Goal: Task Accomplishment & Management: Use online tool/utility

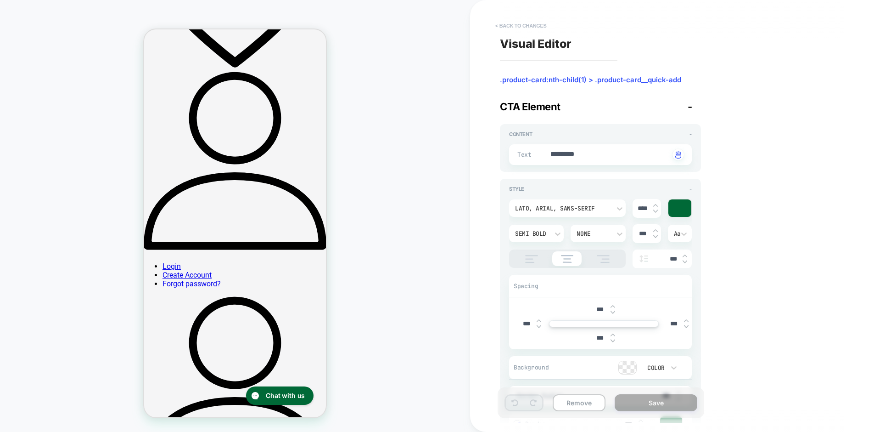
click at [516, 25] on button "< Back to changes" at bounding box center [521, 25] width 61 height 15
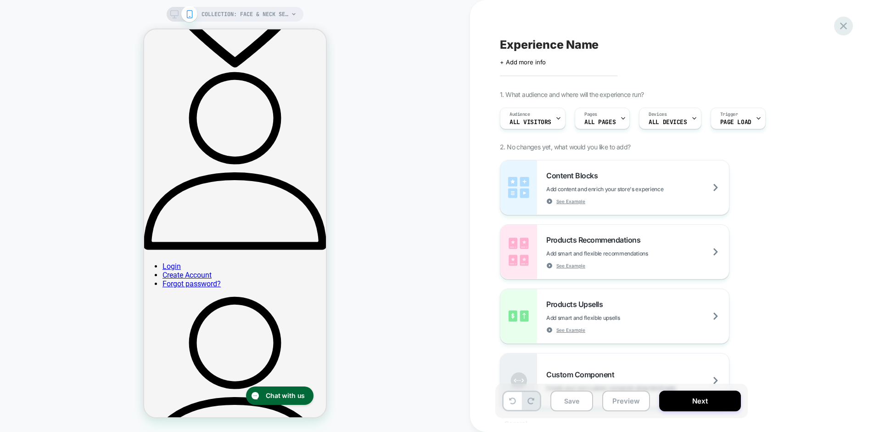
click at [843, 25] on icon at bounding box center [843, 26] width 7 height 7
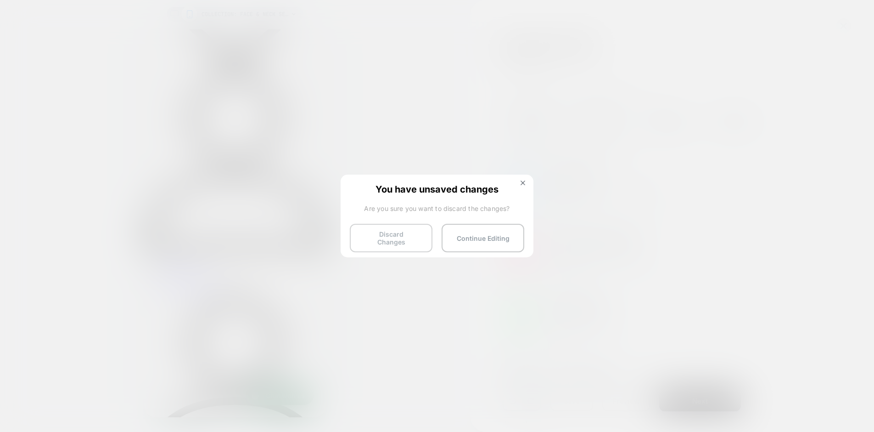
click at [408, 238] on button "Discard Changes" at bounding box center [391, 238] width 83 height 28
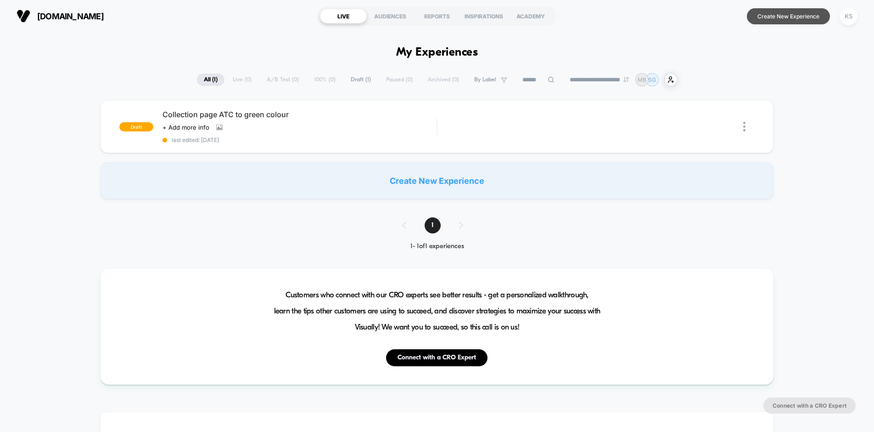
click at [770, 14] on button "Create New Experience" at bounding box center [788, 16] width 83 height 16
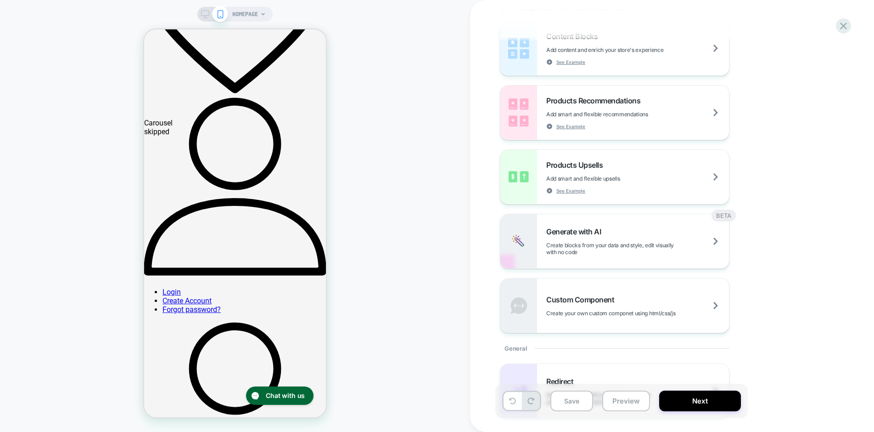
scroll to position [140, 0]
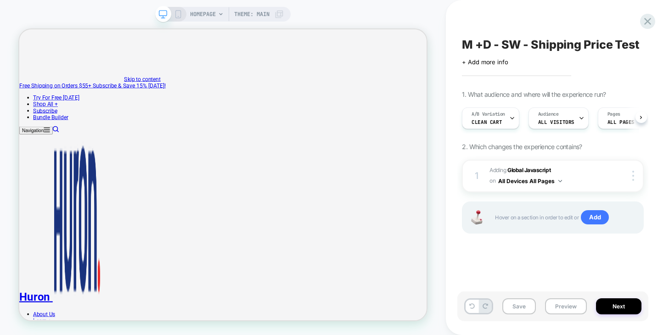
scroll to position [0, 0]
click at [565, 304] on button "Preview" at bounding box center [566, 306] width 42 height 16
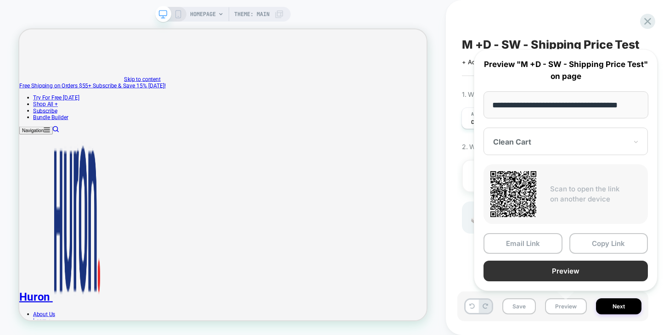
scroll to position [0, 0]
click at [562, 273] on button "Preview" at bounding box center [566, 271] width 164 height 21
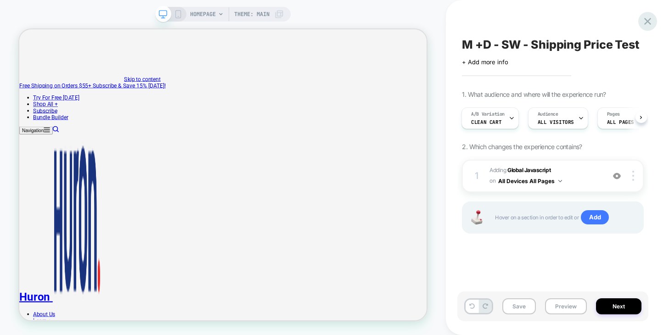
click at [646, 24] on icon at bounding box center [647, 21] width 12 height 12
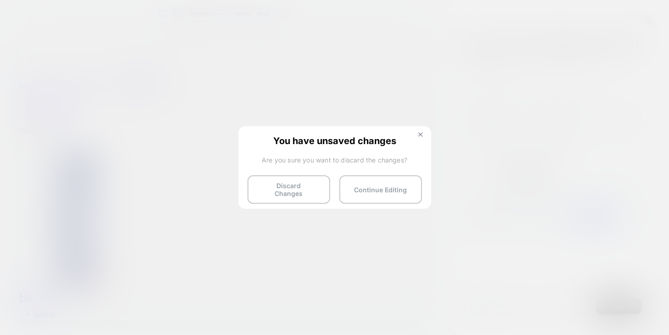
click at [421, 133] on img at bounding box center [420, 134] width 5 height 5
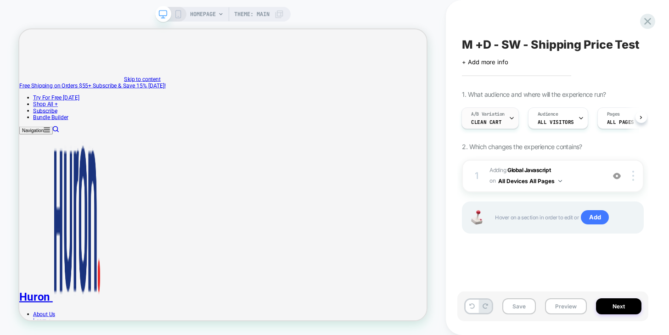
click at [509, 118] on icon at bounding box center [512, 118] width 6 height 6
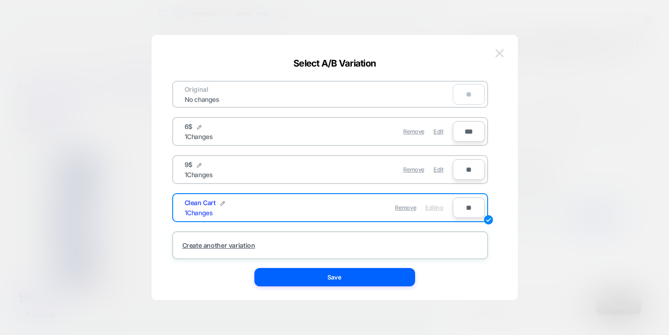
click at [500, 55] on img at bounding box center [499, 53] width 8 height 8
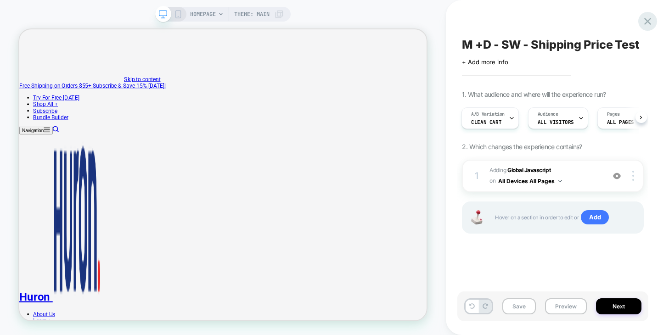
click at [645, 21] on icon at bounding box center [647, 21] width 12 height 12
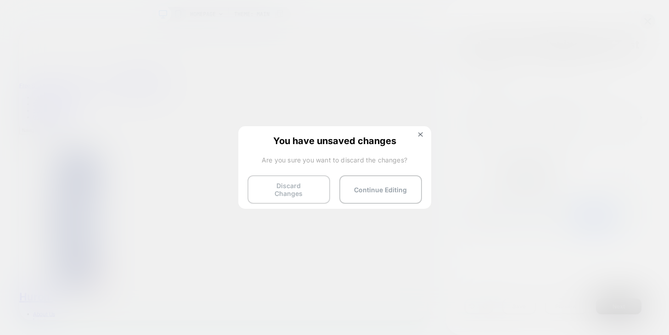
click at [313, 191] on button "Discard Changes" at bounding box center [289, 189] width 83 height 28
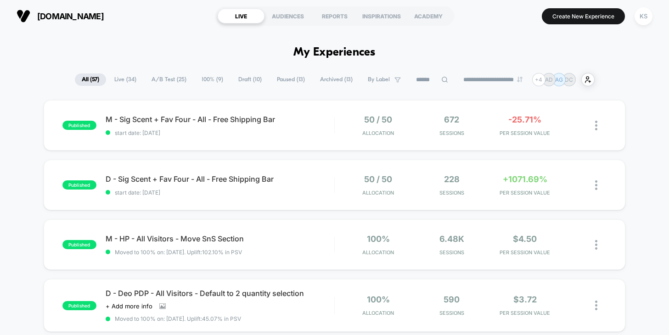
click at [241, 79] on span "Draft ( 10 )" at bounding box center [249, 79] width 37 height 12
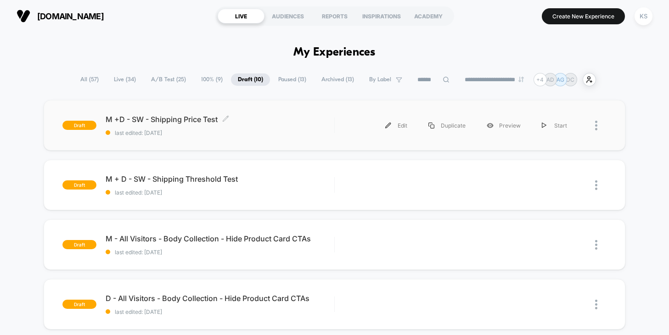
click at [175, 118] on span "M +D - SW - Shipping Price Test Click to edit experience details" at bounding box center [220, 119] width 229 height 9
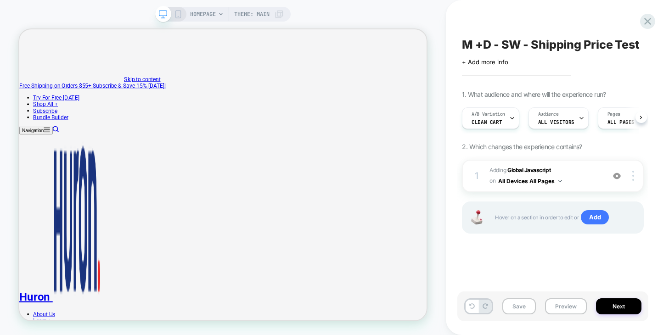
scroll to position [0, 0]
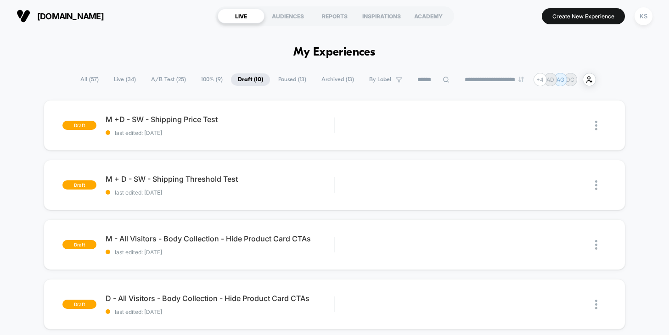
scroll to position [24, 0]
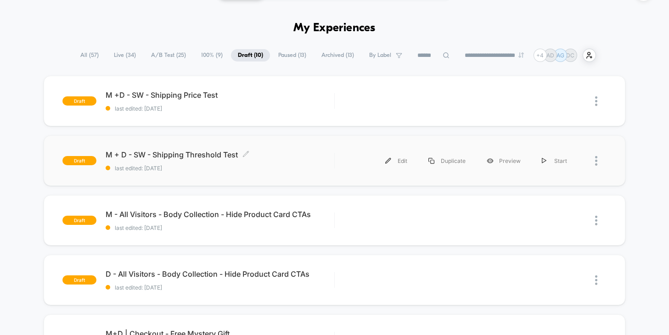
click at [183, 156] on span "M + D - SW - Shipping Threshold Test Click to edit experience details" at bounding box center [220, 154] width 229 height 9
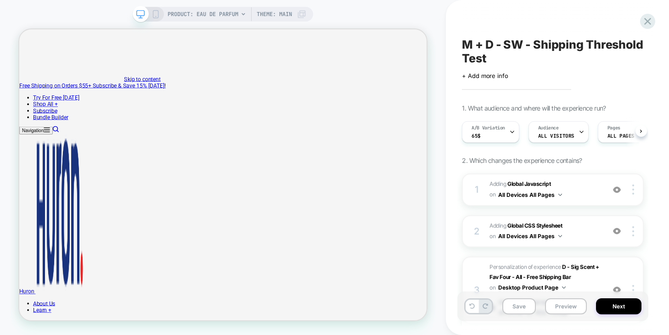
scroll to position [0, 0]
click at [510, 134] on icon at bounding box center [512, 132] width 6 height 6
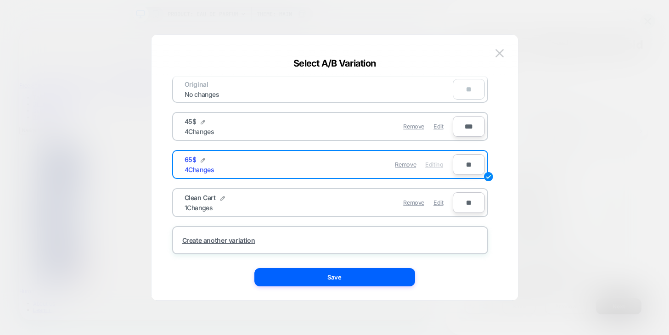
scroll to position [0, 0]
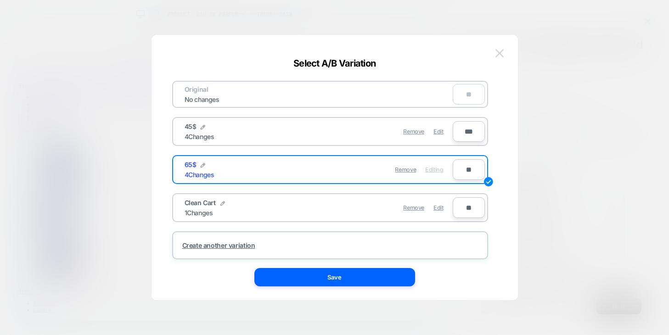
click at [501, 53] on img at bounding box center [499, 53] width 8 height 8
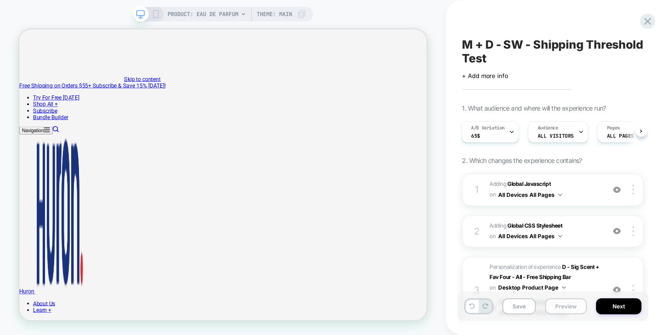
click at [563, 306] on button "Preview" at bounding box center [566, 306] width 42 height 16
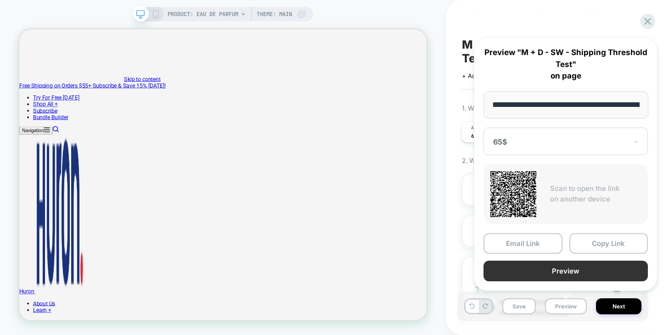
click at [536, 272] on button "Preview" at bounding box center [566, 271] width 164 height 21
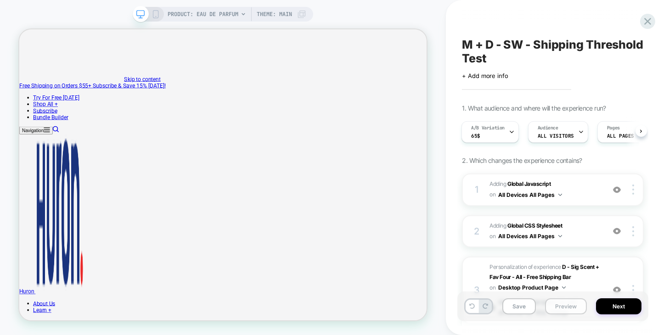
click at [566, 309] on button "Preview" at bounding box center [566, 306] width 42 height 16
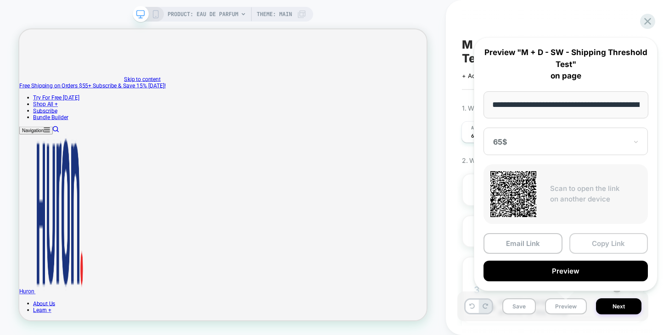
click at [592, 246] on button "Copy Link" at bounding box center [608, 243] width 79 height 21
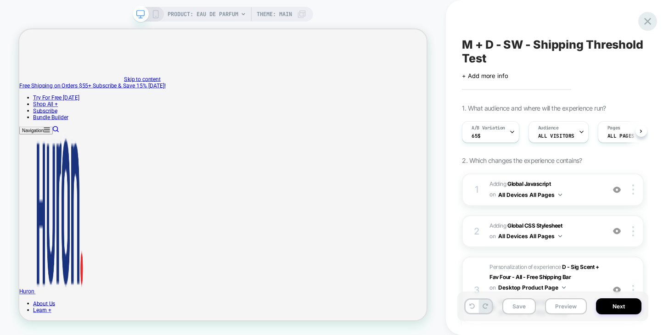
click at [649, 21] on icon at bounding box center [647, 21] width 12 height 12
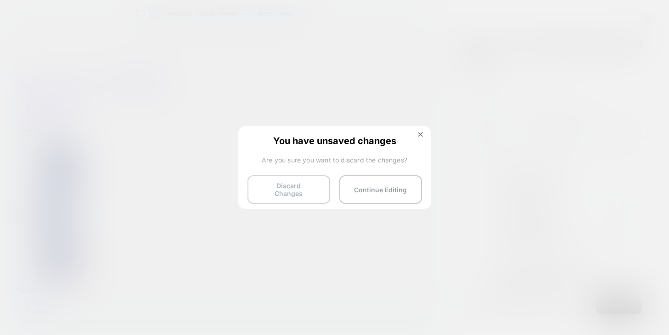
click at [299, 191] on button "Discard Changes" at bounding box center [289, 189] width 83 height 28
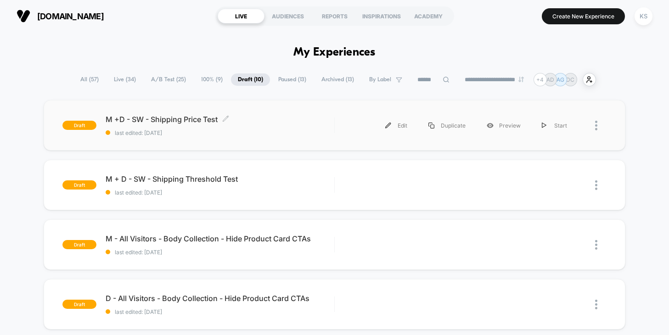
click at [147, 120] on span "M +D - SW - Shipping Price Test Click to edit experience details" at bounding box center [220, 119] width 229 height 9
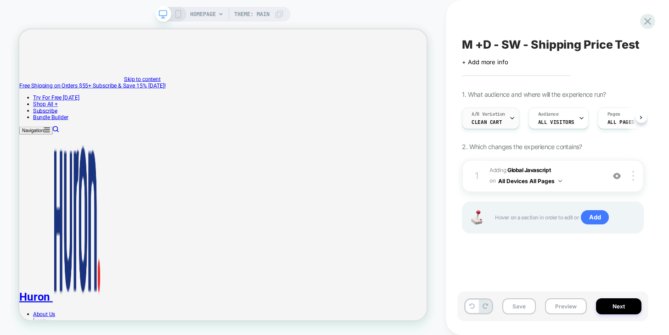
scroll to position [0, 0]
click at [512, 123] on div at bounding box center [512, 118] width 6 height 21
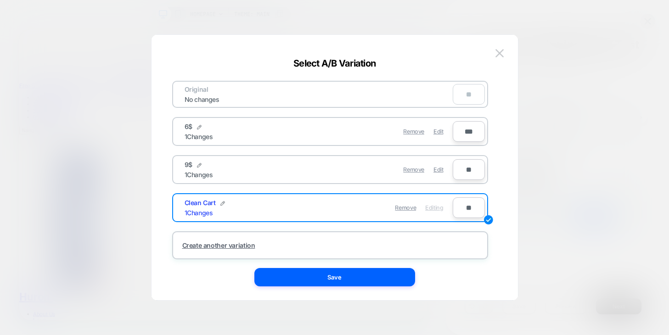
click at [245, 135] on div "6$ 1 Changes" at bounding box center [252, 132] width 134 height 18
click at [222, 130] on div "6$ 1 Changes" at bounding box center [252, 132] width 134 height 18
click at [187, 133] on div "1 Changes" at bounding box center [199, 137] width 28 height 8
click at [501, 135] on div "Original No changes ** 6$ 1 Changes Remove Edit *** 9$ 1 Changes Remove Edit **…" at bounding box center [334, 172] width 339 height 256
drag, startPoint x: 214, startPoint y: 121, endPoint x: 204, endPoint y: 128, distance: 12.1
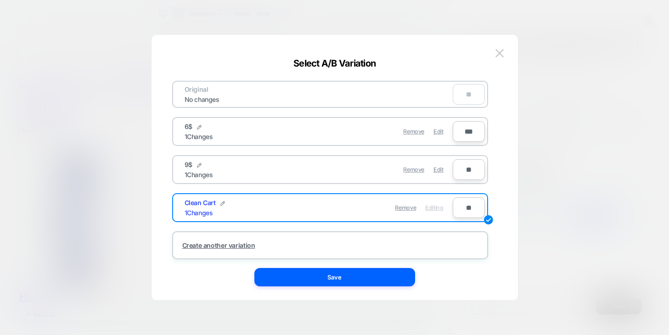
click at [213, 122] on div "6$ 1 Changes Remove Edit" at bounding box center [313, 131] width 277 height 23
click at [178, 135] on div "6$ 1 Changes Remove Edit" at bounding box center [313, 131] width 277 height 23
click at [182, 174] on div "9$ 1 Changes Remove Edit" at bounding box center [313, 169] width 277 height 23
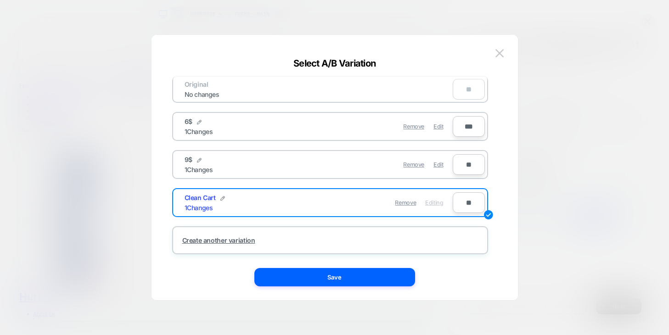
scroll to position [0, 0]
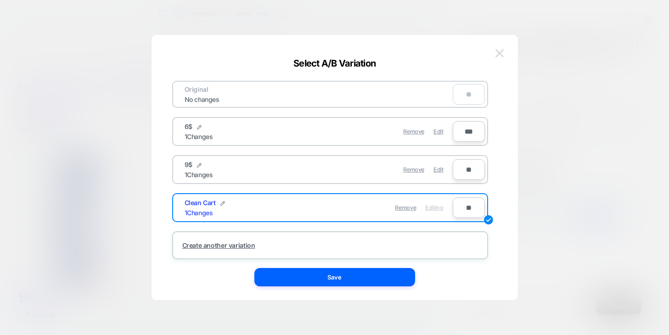
click at [495, 52] on button at bounding box center [500, 53] width 14 height 14
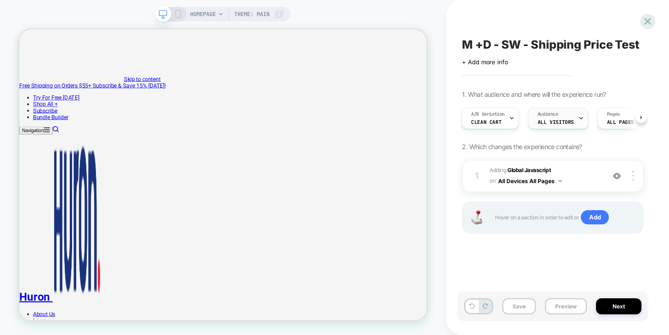
click at [572, 117] on div "Audience All Visitors" at bounding box center [556, 118] width 55 height 21
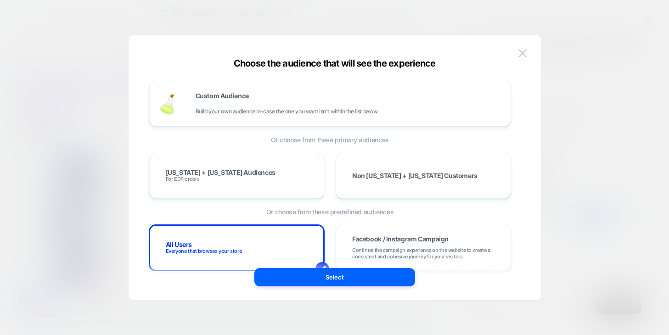
click at [601, 216] on div at bounding box center [334, 167] width 669 height 335
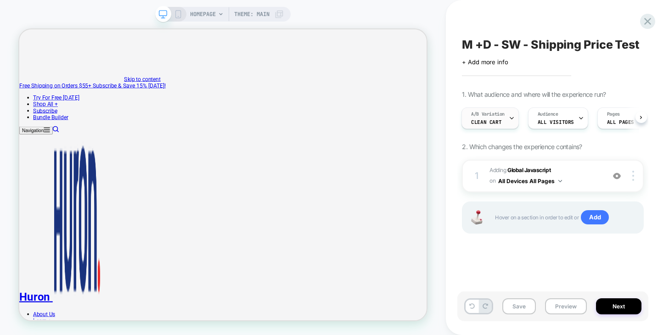
click at [499, 123] on span "Clean Cart" at bounding box center [486, 122] width 30 height 6
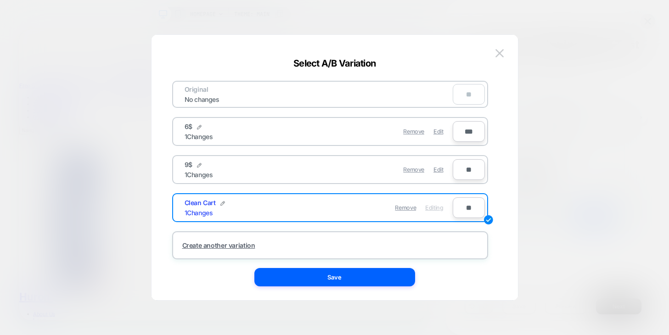
click at [563, 185] on div at bounding box center [334, 167] width 669 height 335
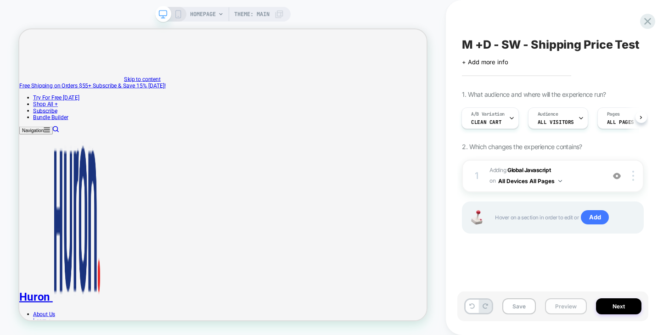
click at [571, 298] on div "Save Preview Next" at bounding box center [552, 307] width 191 height 30
click at [571, 308] on button "Preview" at bounding box center [566, 306] width 42 height 16
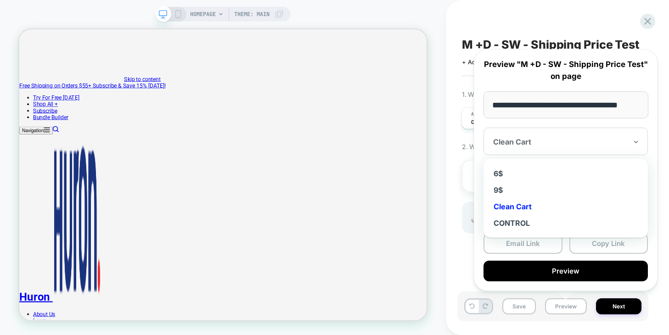
click at [555, 140] on div at bounding box center [560, 141] width 134 height 9
click at [523, 176] on div "6$" at bounding box center [565, 173] width 155 height 17
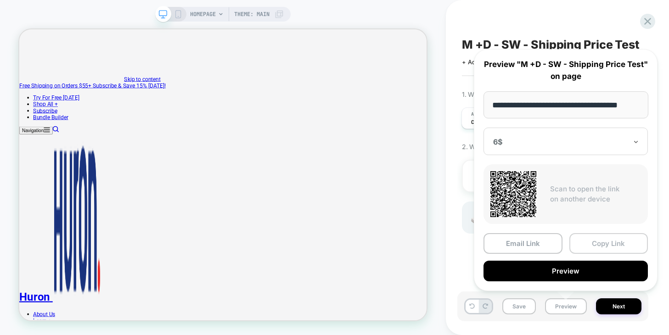
click at [605, 242] on button "Copy Link" at bounding box center [608, 243] width 79 height 21
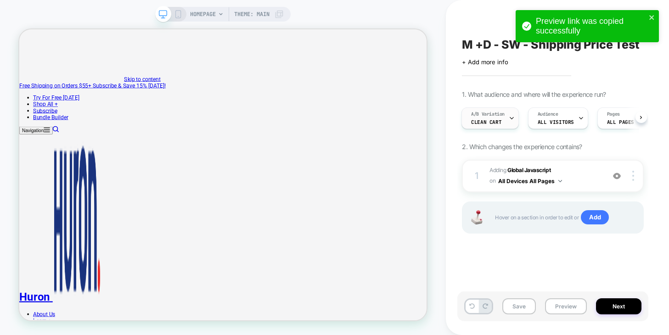
click at [478, 122] on span "Clean Cart" at bounding box center [486, 122] width 30 height 6
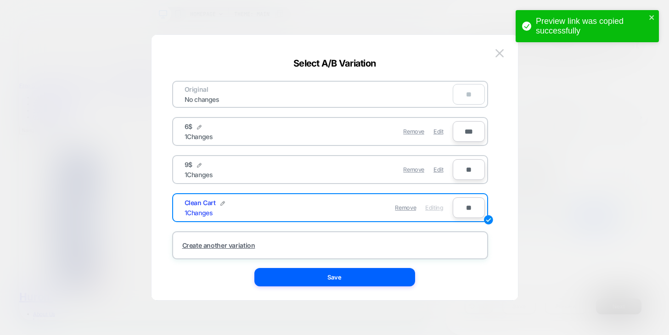
click at [199, 135] on div "1 Changes" at bounding box center [199, 137] width 28 height 8
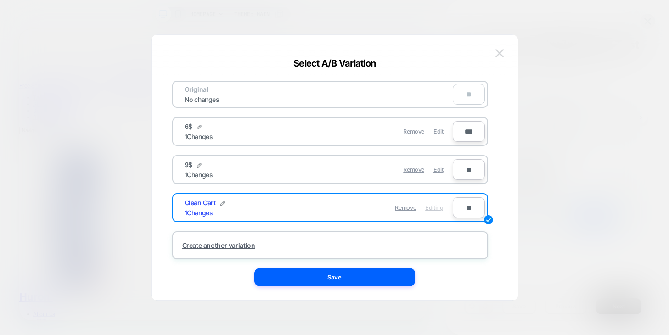
click at [499, 56] on img at bounding box center [499, 53] width 8 height 8
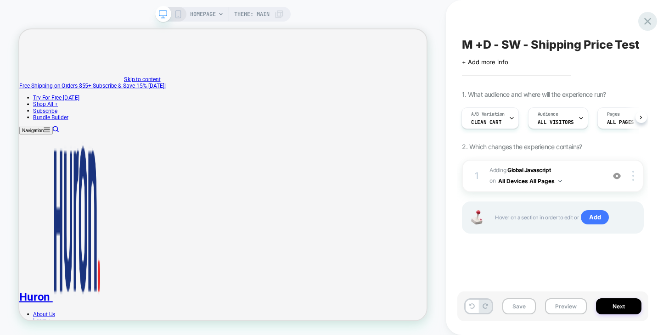
click at [645, 23] on icon at bounding box center [647, 21] width 7 height 7
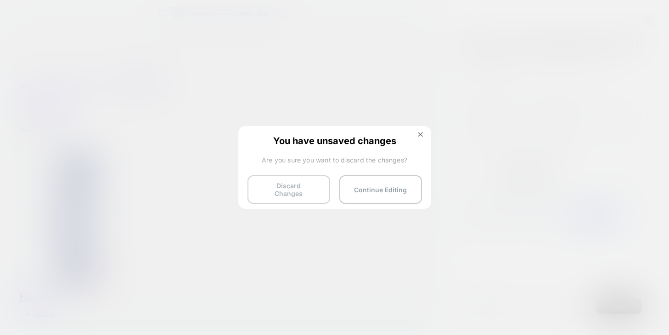
click at [297, 183] on button "Discard Changes" at bounding box center [289, 189] width 83 height 28
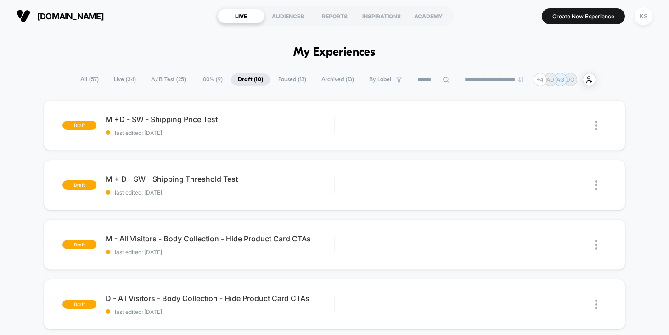
click at [117, 82] on span "Live ( 34 )" at bounding box center [125, 79] width 36 height 12
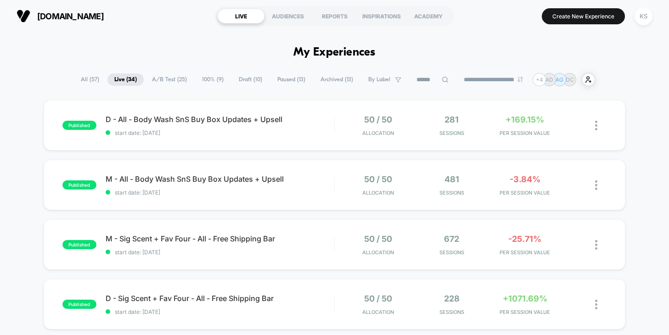
click at [79, 80] on span "All ( 57 )" at bounding box center [90, 79] width 32 height 12
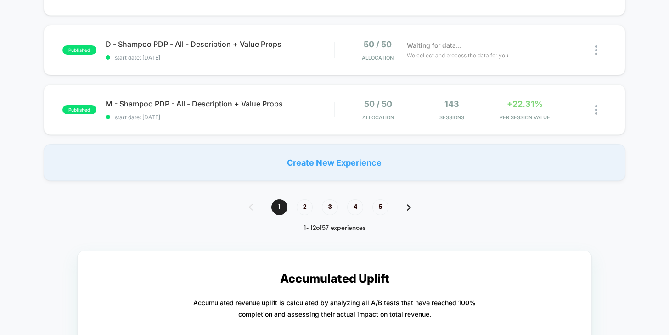
scroll to position [651, 0]
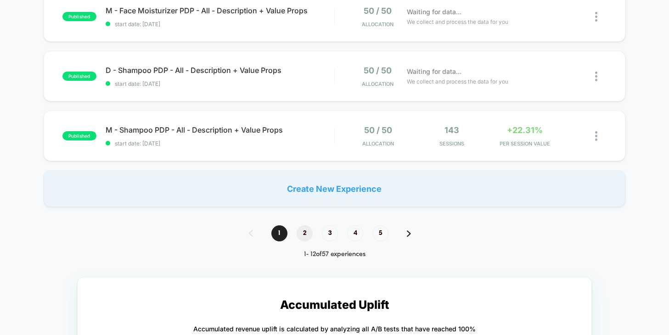
click at [304, 232] on span "2" at bounding box center [305, 233] width 16 height 16
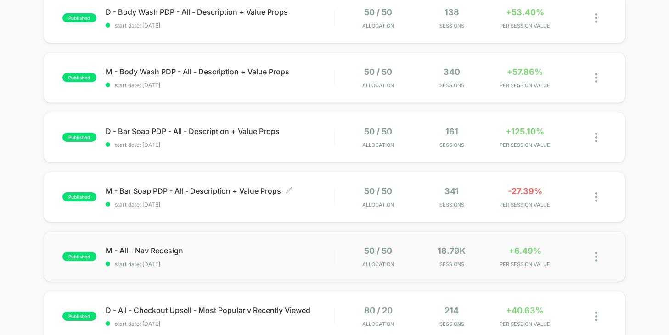
scroll to position [0, 0]
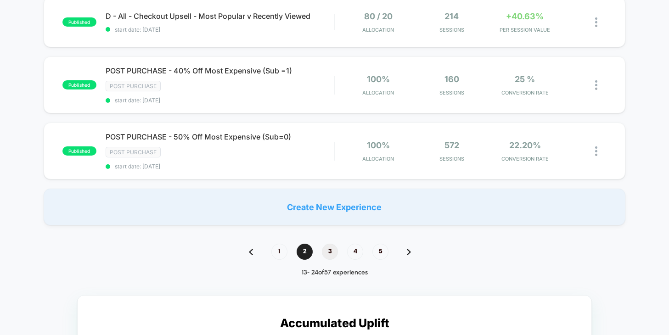
click at [330, 246] on span "3" at bounding box center [330, 252] width 16 height 16
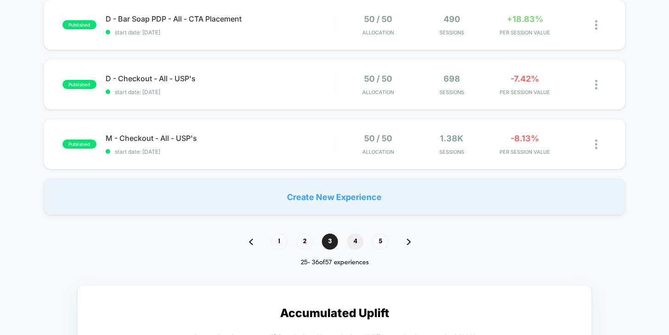
click at [355, 237] on span "4" at bounding box center [355, 242] width 16 height 16
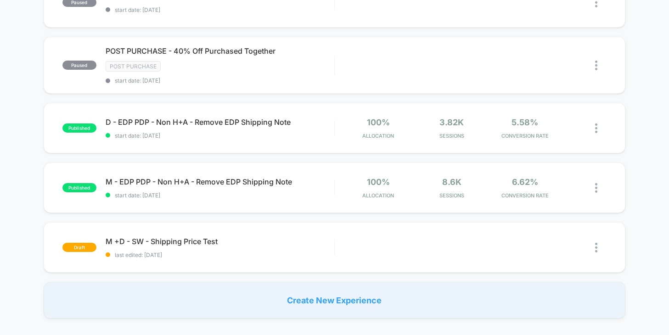
scroll to position [541, 0]
